Goal: Task Accomplishment & Management: Complete application form

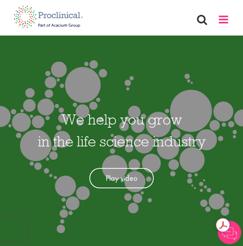
click at [226, 20] on span at bounding box center [224, 20] width 12 height 12
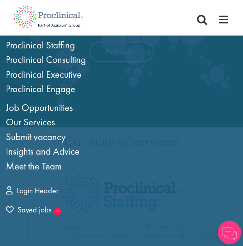
scroll to position [131, 0]
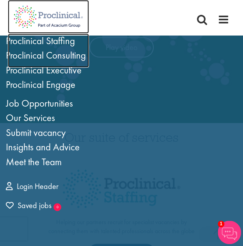
click at [65, 11] on img at bounding box center [48, 17] width 81 height 34
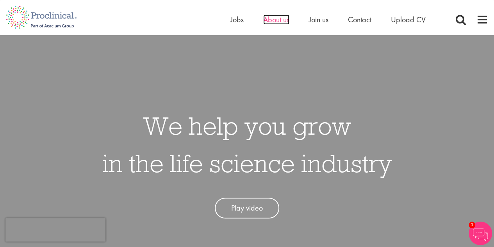
click at [243, 23] on span "About us" at bounding box center [276, 19] width 26 height 10
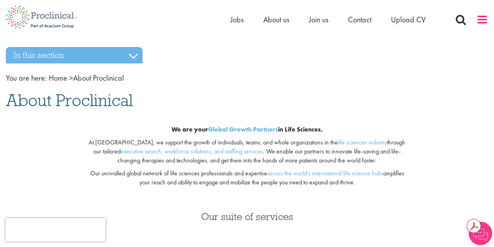
click at [484, 19] on span at bounding box center [483, 20] width 12 height 12
click at [475, 25] on div "Home Jobs About us Join us Contact Upload CV" at bounding box center [360, 22] width 258 height 16
click at [486, 21] on span at bounding box center [483, 20] width 12 height 12
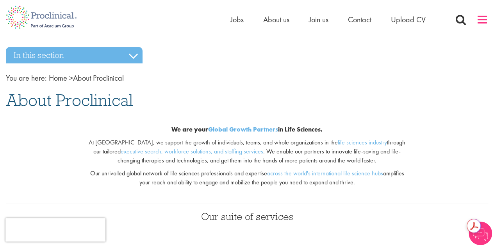
click at [486, 21] on span at bounding box center [483, 20] width 12 height 12
click at [481, 19] on span at bounding box center [483, 20] width 12 height 12
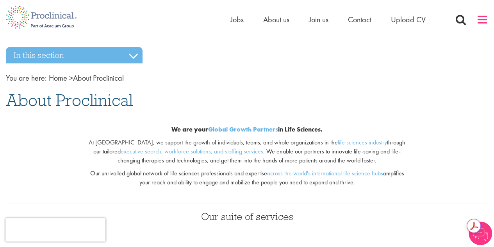
click at [481, 19] on span at bounding box center [483, 20] width 12 height 12
click at [236, 21] on span "Jobs" at bounding box center [237, 19] width 13 height 10
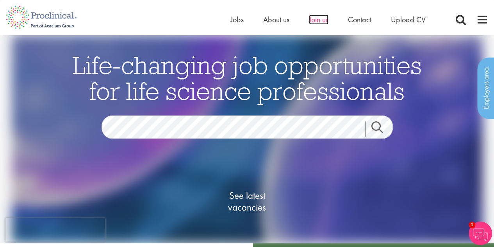
click at [317, 19] on span "Join us" at bounding box center [319, 19] width 20 height 10
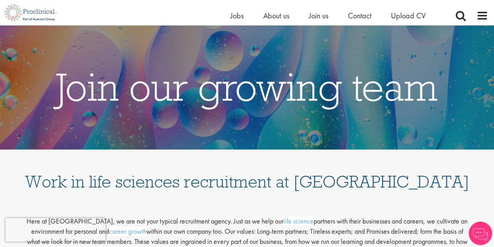
scroll to position [89, 0]
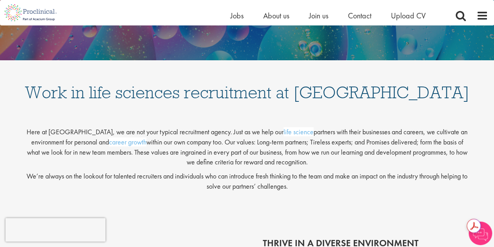
click at [485, 236] on img at bounding box center [480, 232] width 23 height 23
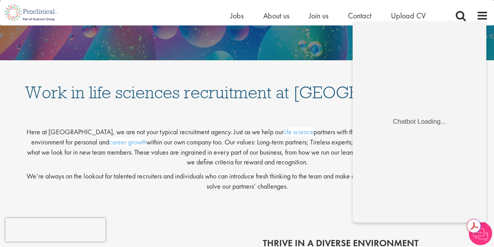
click at [276, 101] on h1 "Work in life sciences recruitment at Proclinical" at bounding box center [248, 84] width 446 height 33
click at [485, 235] on img at bounding box center [480, 232] width 23 height 23
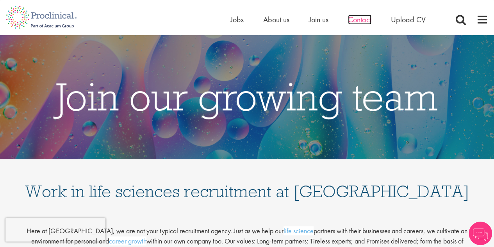
click at [361, 21] on span "Contact" at bounding box center [359, 19] width 23 height 10
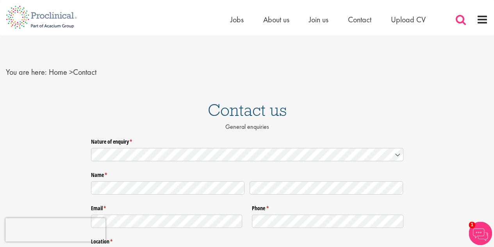
click at [461, 20] on span at bounding box center [461, 20] width 12 height 12
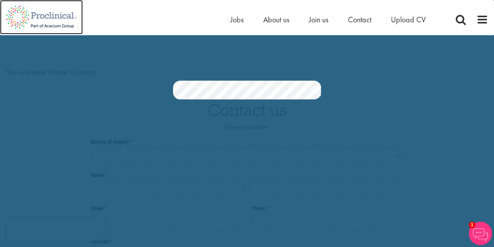
click at [33, 18] on img at bounding box center [41, 17] width 83 height 34
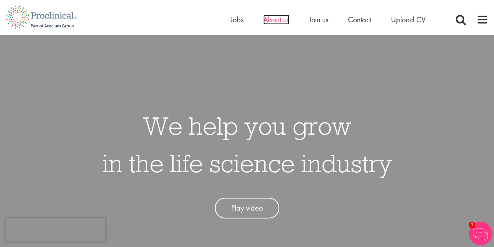
click at [282, 21] on span "About us" at bounding box center [276, 19] width 26 height 10
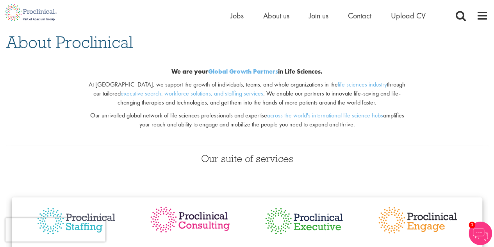
scroll to position [57, 0]
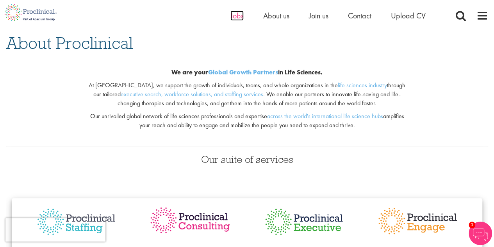
click at [237, 15] on span "Jobs" at bounding box center [237, 16] width 13 height 10
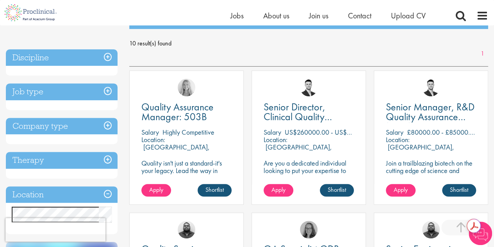
scroll to position [168, 0]
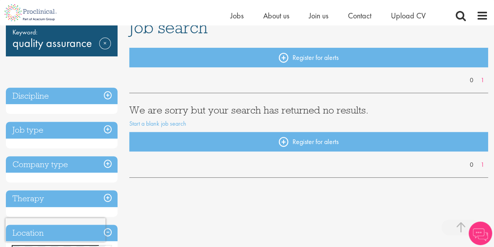
scroll to position [169, 0]
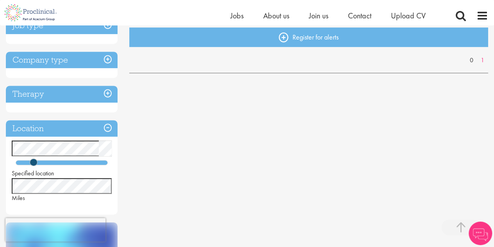
click at [0, 143] on div "You are here: Home > Job search Keyword: quality assurance Remove Discipline Jo…" at bounding box center [247, 141] width 494 height 570
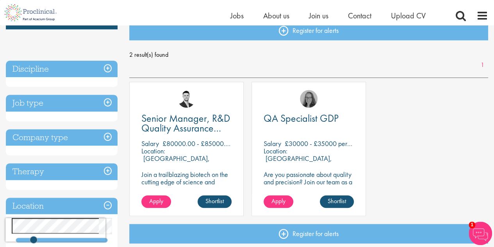
scroll to position [91, 0]
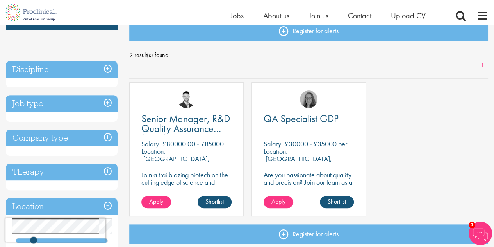
click at [109, 66] on h3 "Discipline" at bounding box center [62, 69] width 112 height 17
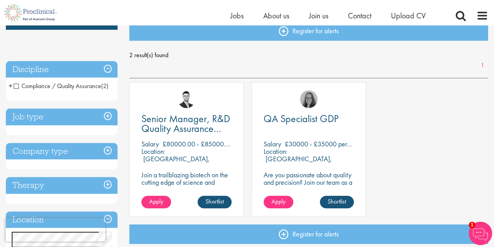
click at [10, 85] on span "+" at bounding box center [11, 86] width 4 height 12
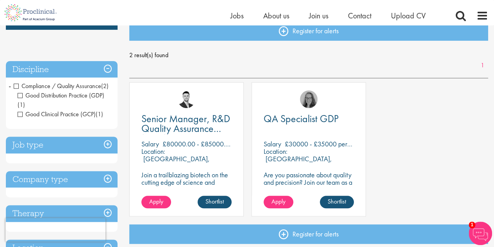
click at [10, 85] on span "-" at bounding box center [10, 86] width 2 height 12
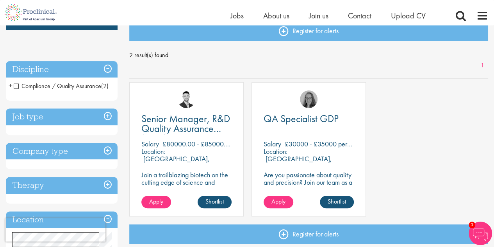
click at [109, 63] on h3 "Discipline" at bounding box center [62, 69] width 112 height 17
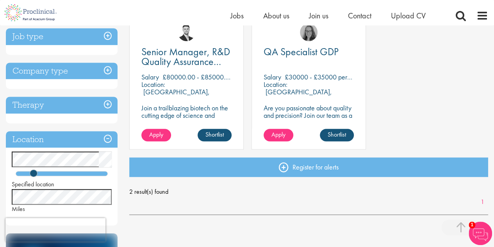
scroll to position [159, 0]
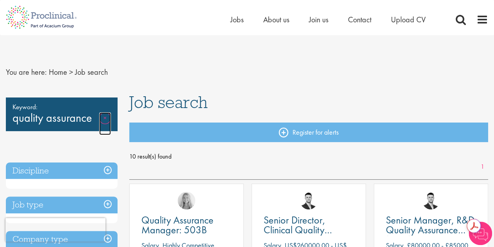
click at [103, 114] on link "Remove" at bounding box center [105, 123] width 12 height 23
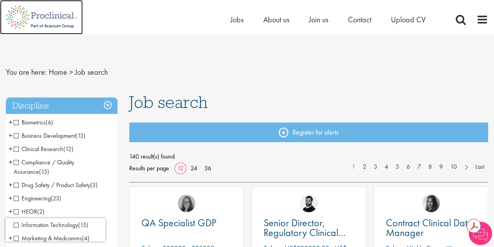
click at [61, 14] on img at bounding box center [41, 17] width 83 height 34
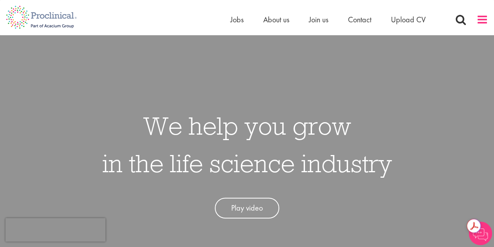
click at [484, 20] on span at bounding box center [483, 20] width 12 height 12
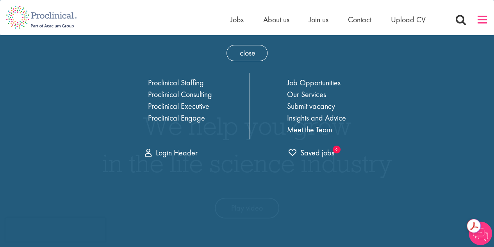
click at [484, 20] on span at bounding box center [483, 20] width 12 height 12
click at [34, 10] on img at bounding box center [41, 17] width 83 height 34
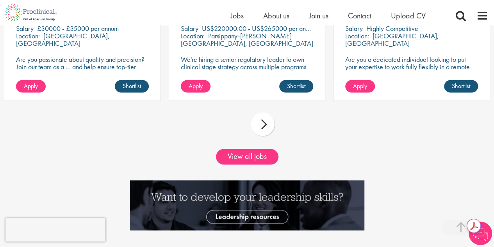
scroll to position [754, 0]
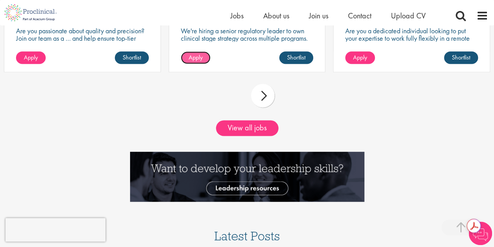
click at [200, 56] on span "Apply" at bounding box center [196, 57] width 14 height 8
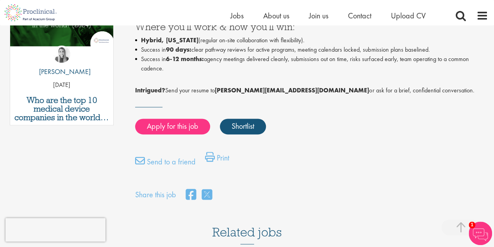
scroll to position [445, 0]
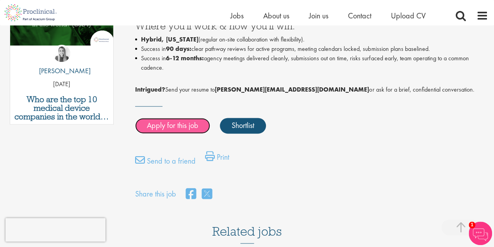
click at [201, 123] on link "Apply for this job" at bounding box center [172, 126] width 75 height 16
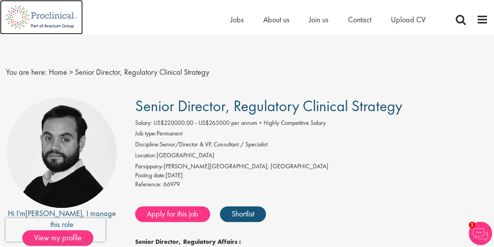
click at [58, 16] on img at bounding box center [41, 17] width 83 height 34
